Goal: Navigation & Orientation: Find specific page/section

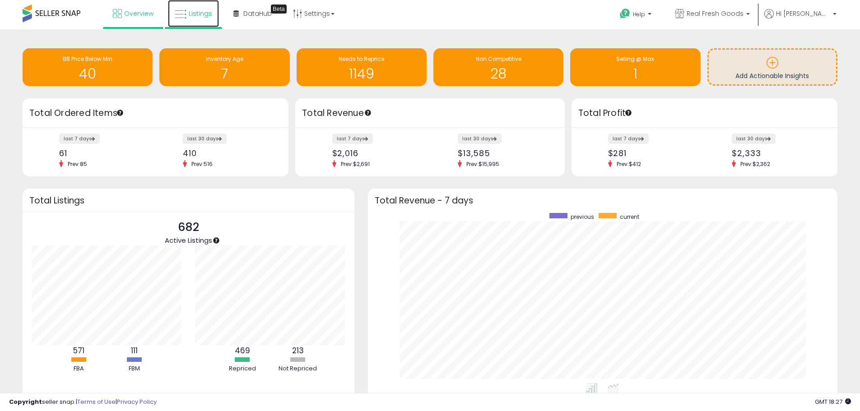
click at [194, 12] on span "Listings" at bounding box center [200, 13] width 23 height 9
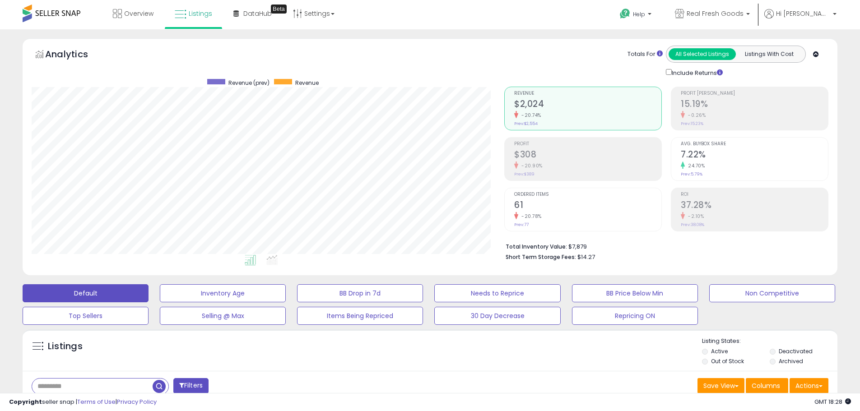
scroll to position [185, 472]
